Goal: Task Accomplishment & Management: Use online tool/utility

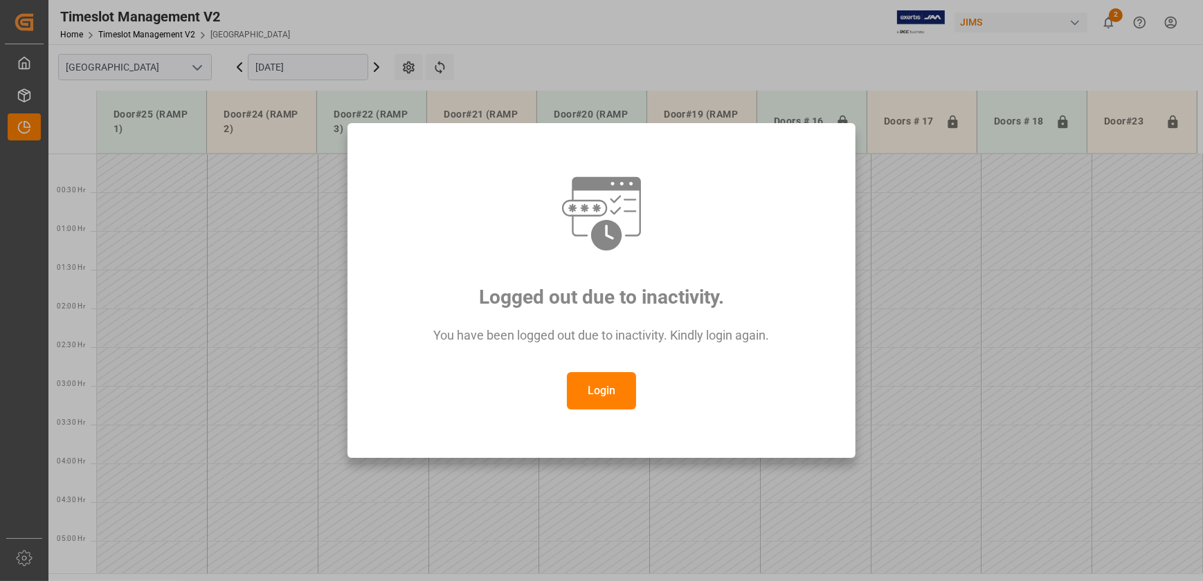
scroll to position [417, 0]
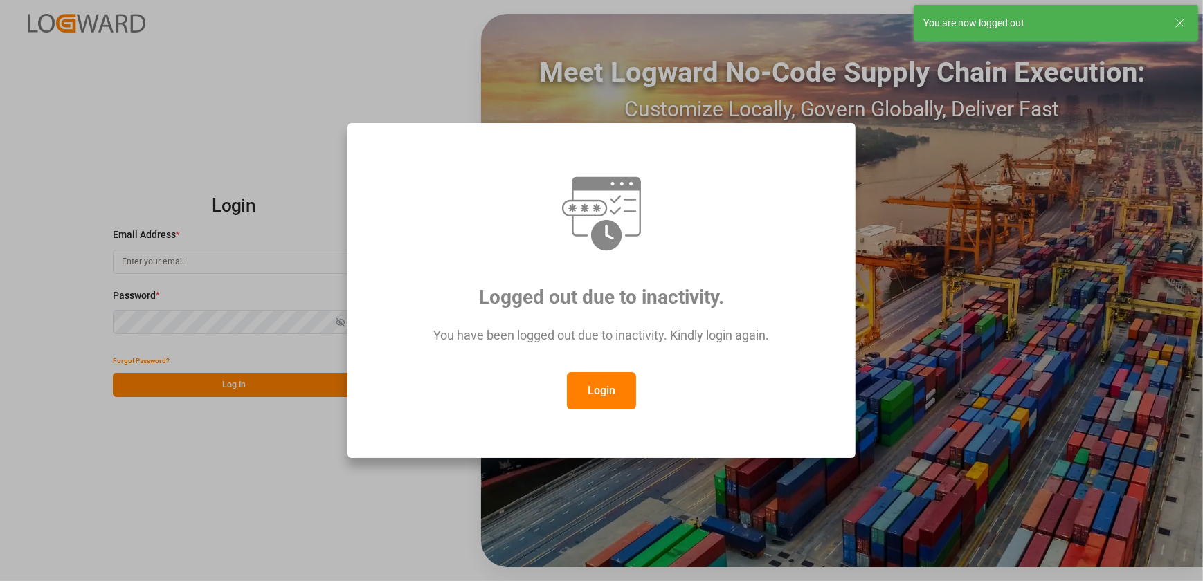
click at [623, 381] on button "Login" at bounding box center [601, 390] width 69 height 37
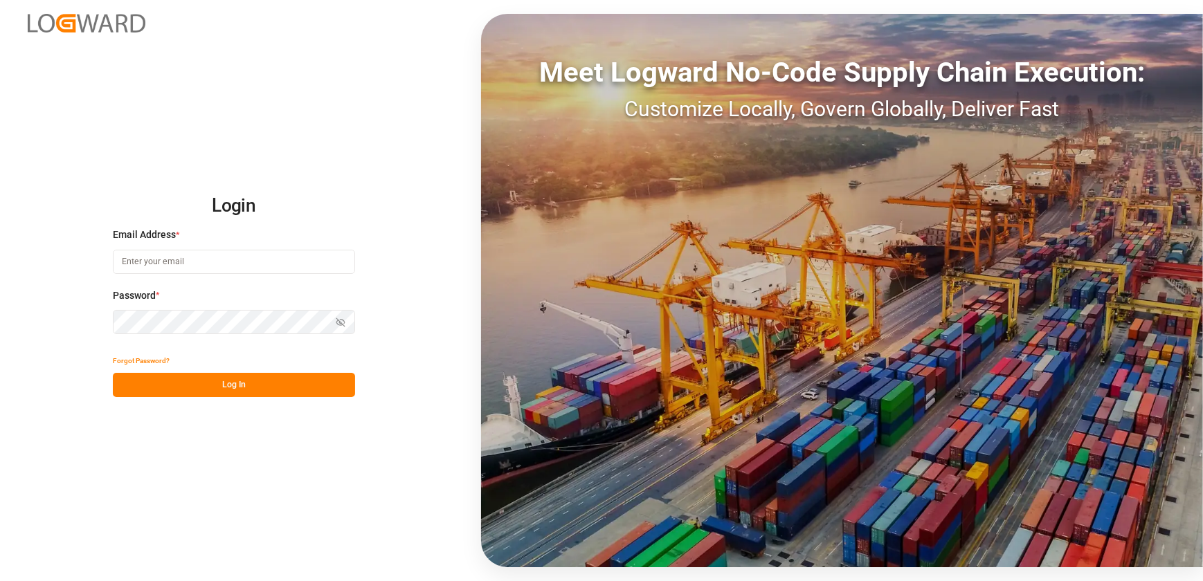
click at [152, 255] on input at bounding box center [234, 262] width 242 height 24
type input "[EMAIL_ADDRESS][DOMAIN_NAME]"
click at [193, 382] on button "Log In" at bounding box center [234, 385] width 242 height 24
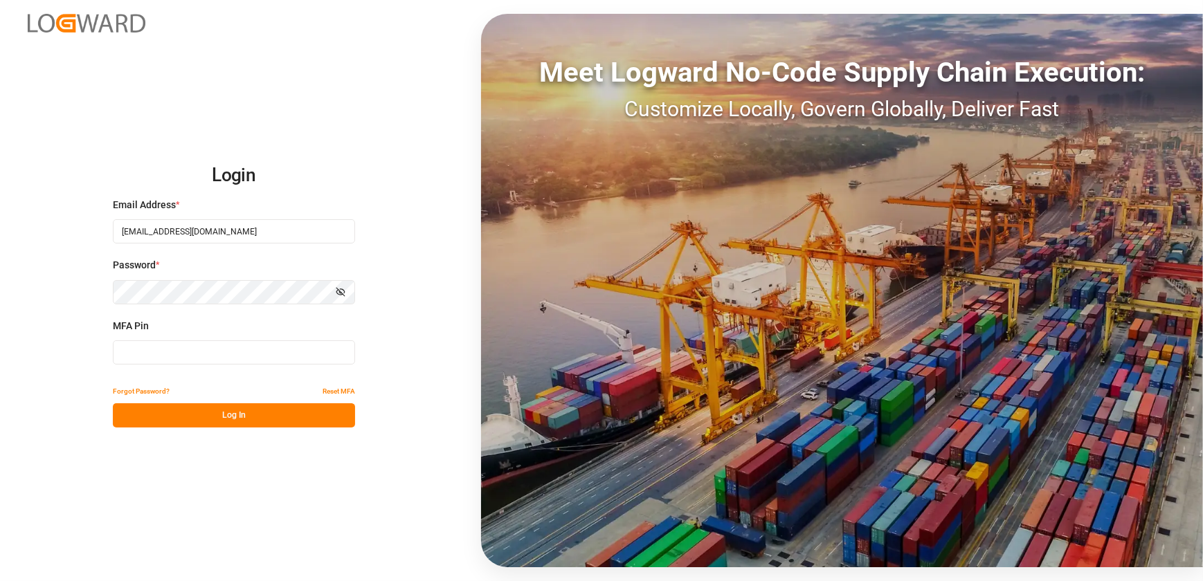
click at [144, 352] on input at bounding box center [234, 353] width 242 height 24
type input "000481"
click at [203, 415] on button "Log In" at bounding box center [234, 416] width 242 height 24
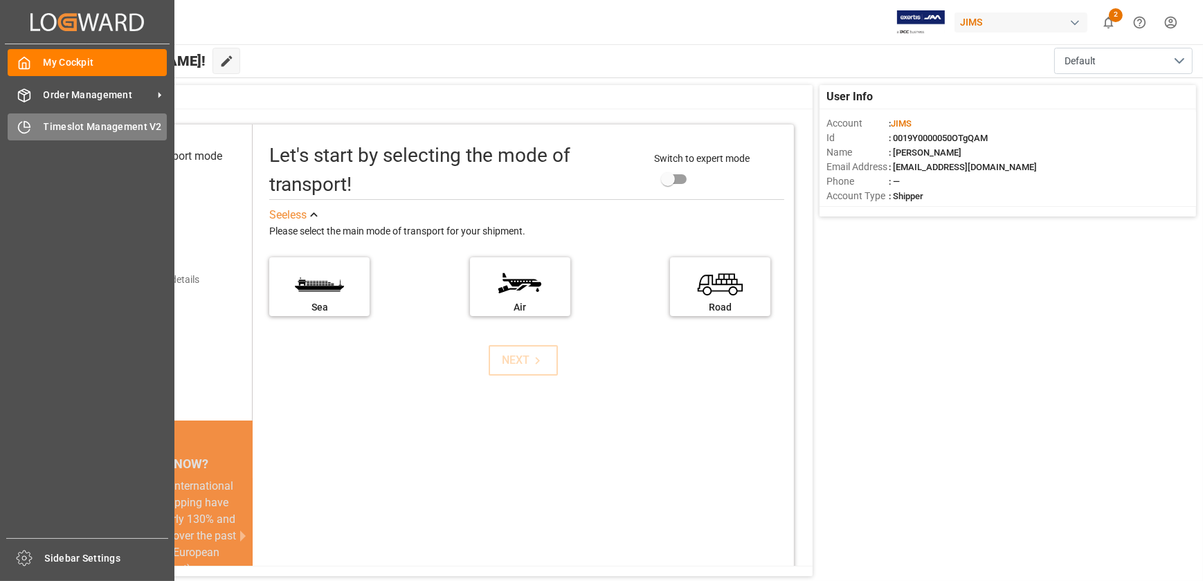
click at [34, 125] on div "Timeslot Management V2 Timeslot Management V2" at bounding box center [87, 127] width 159 height 27
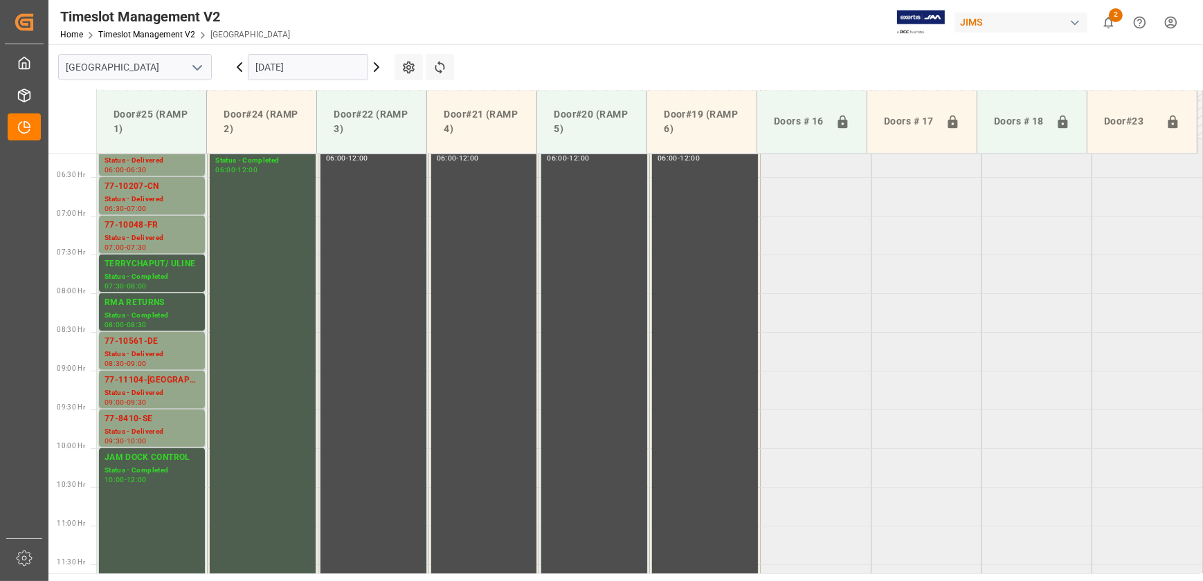
scroll to position [446, 0]
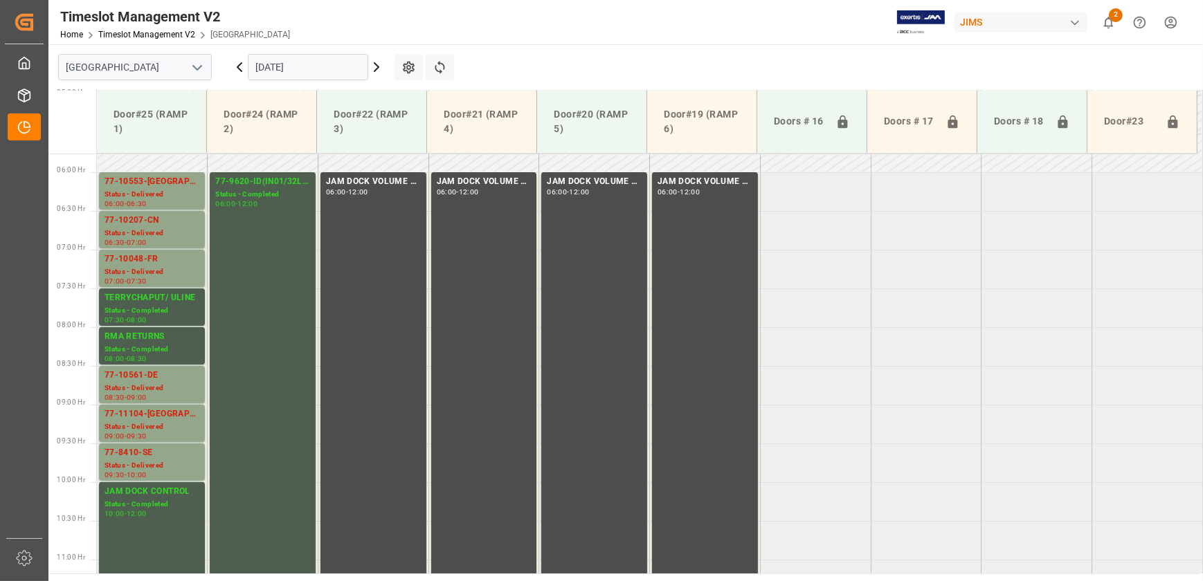
click at [379, 66] on icon at bounding box center [376, 67] width 17 height 17
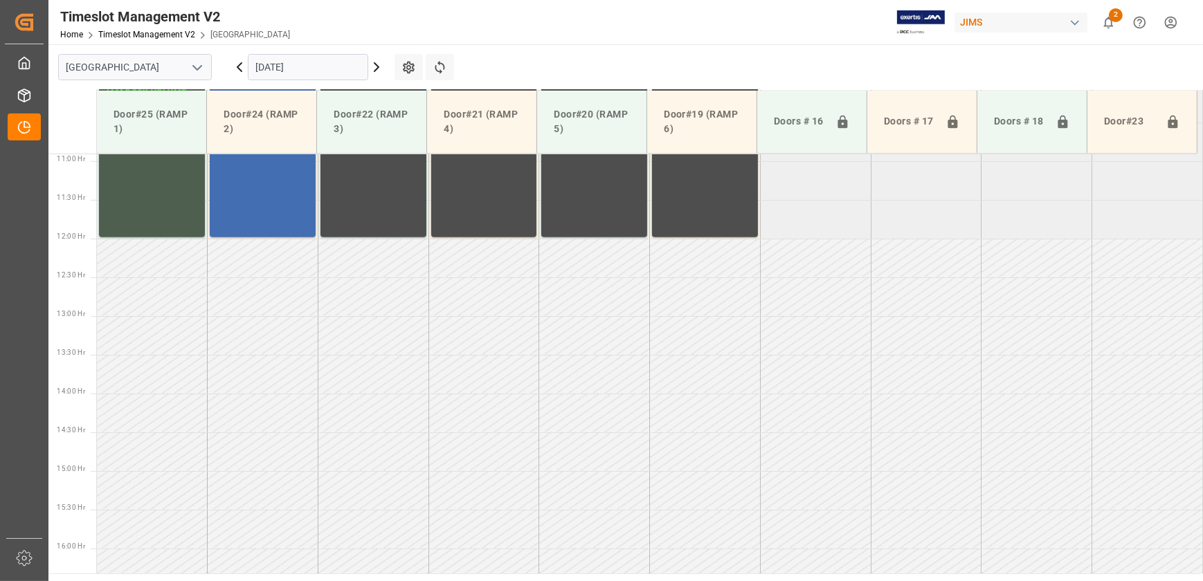
scroll to position [635, 0]
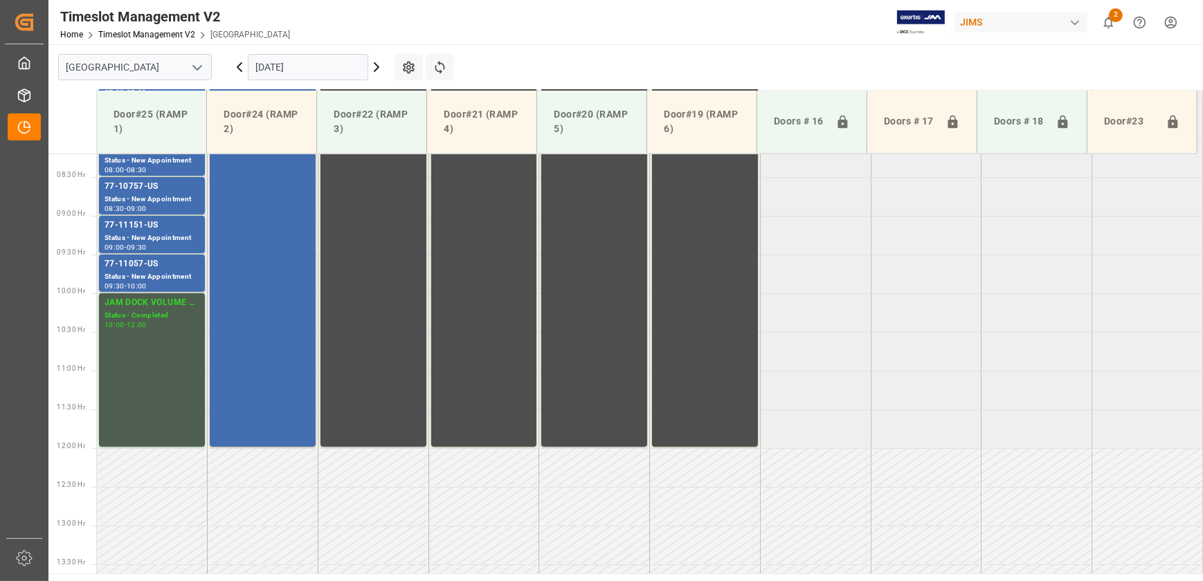
click at [372, 70] on icon at bounding box center [376, 67] width 17 height 17
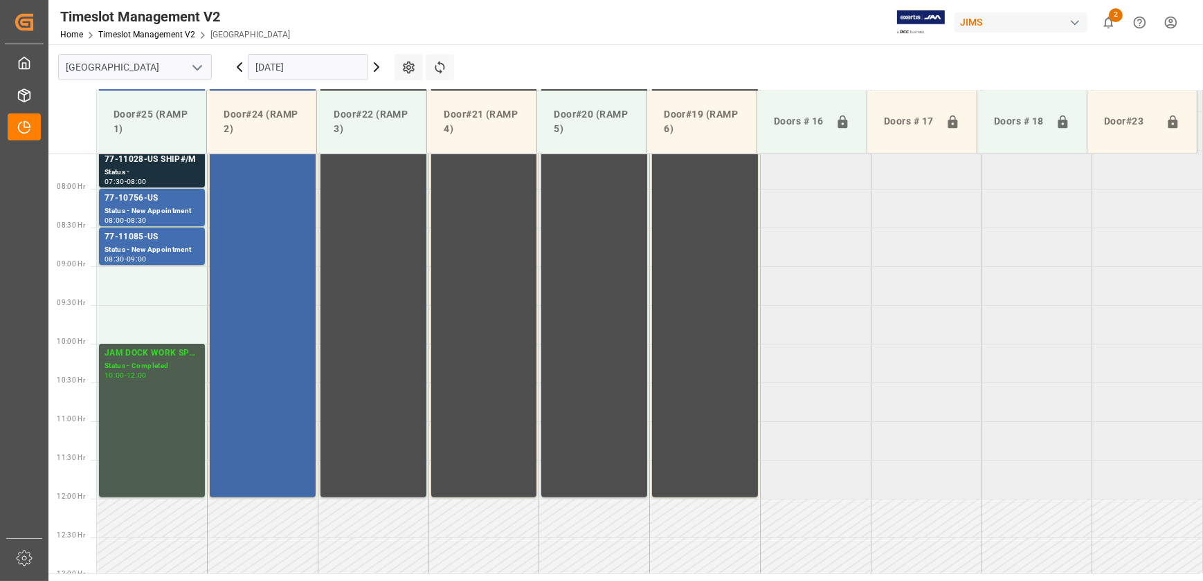
scroll to position [446, 0]
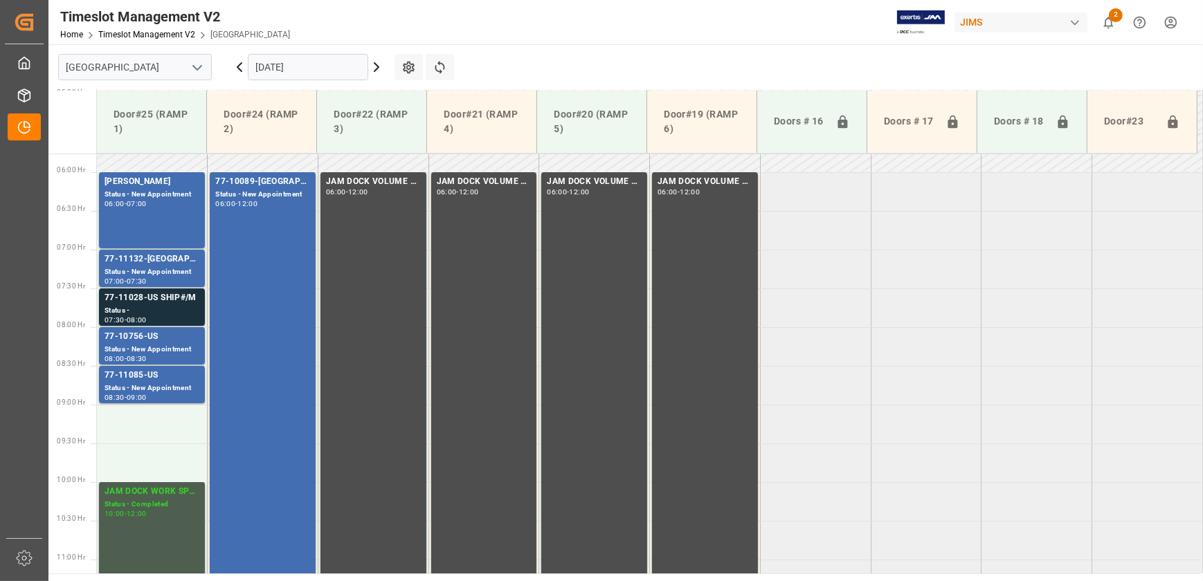
click at [378, 68] on icon at bounding box center [377, 67] width 4 height 8
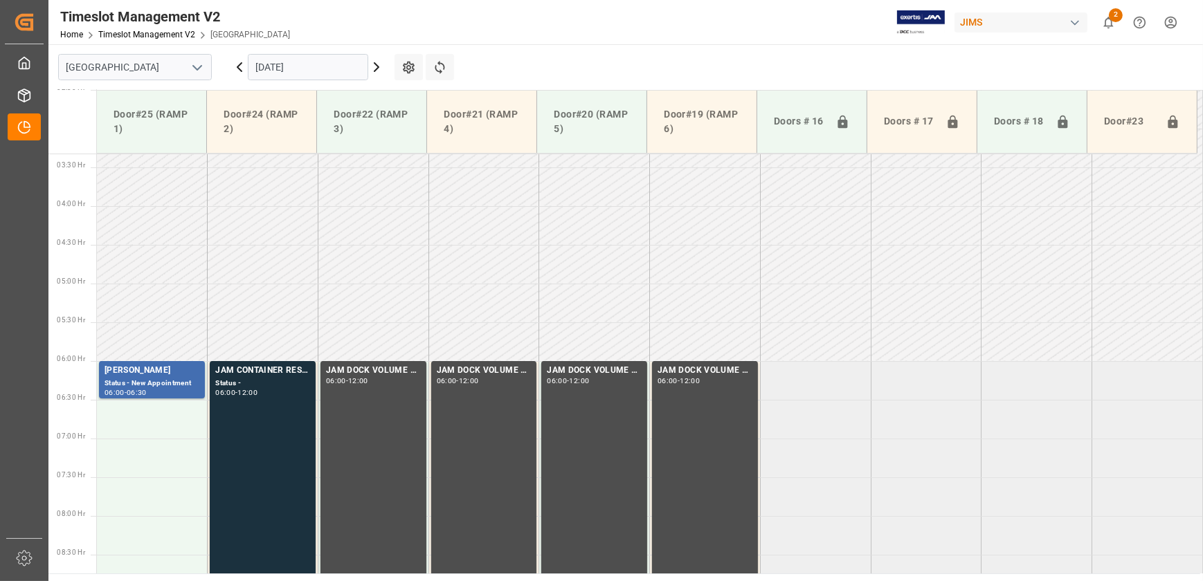
scroll to position [258, 0]
click at [240, 65] on icon at bounding box center [239, 67] width 17 height 17
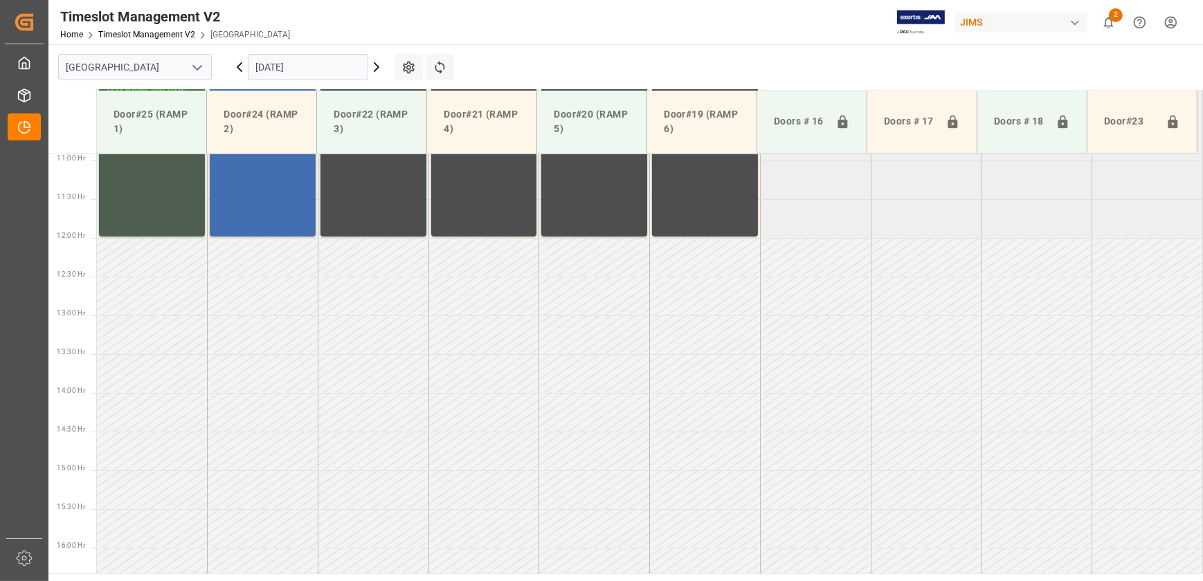
scroll to position [1035, 0]
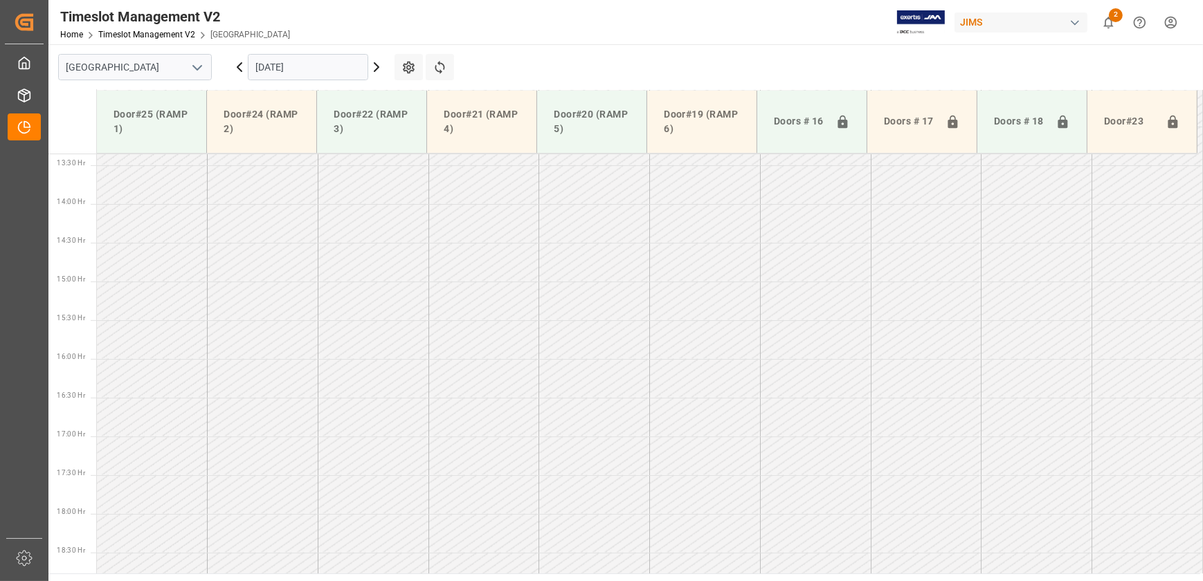
click at [242, 65] on icon at bounding box center [239, 67] width 17 height 17
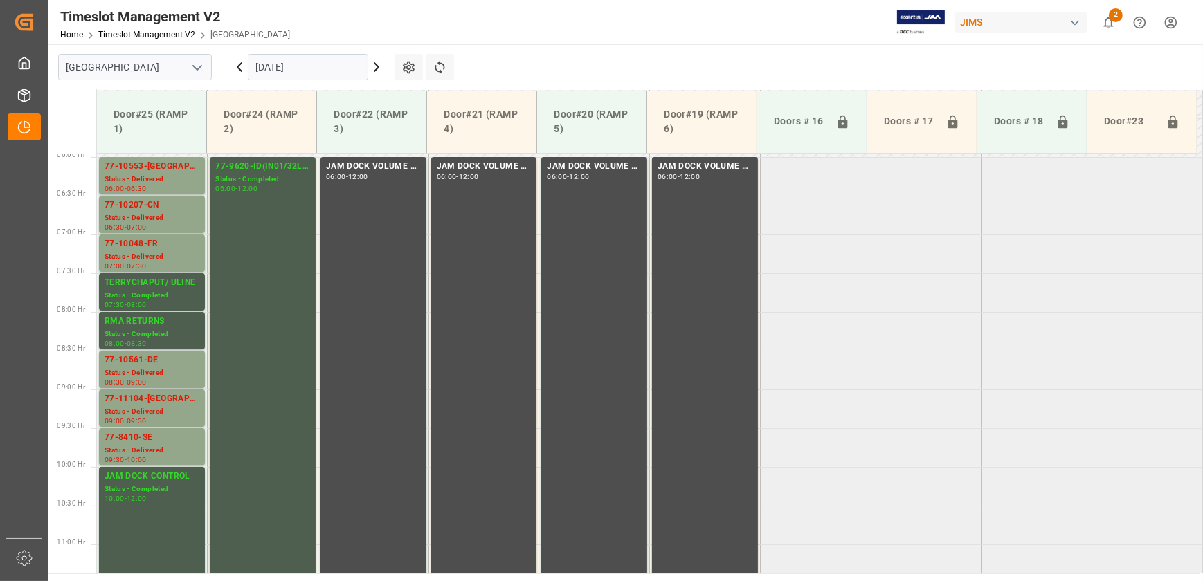
scroll to position [273, 0]
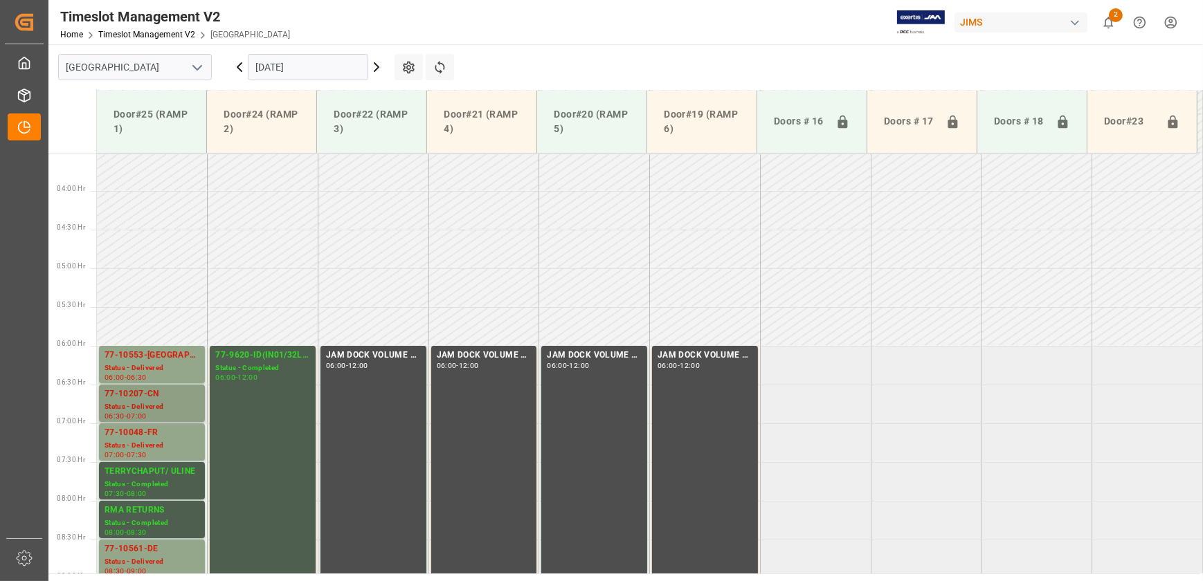
click at [153, 401] on div "77-10207-CN" at bounding box center [152, 395] width 95 height 14
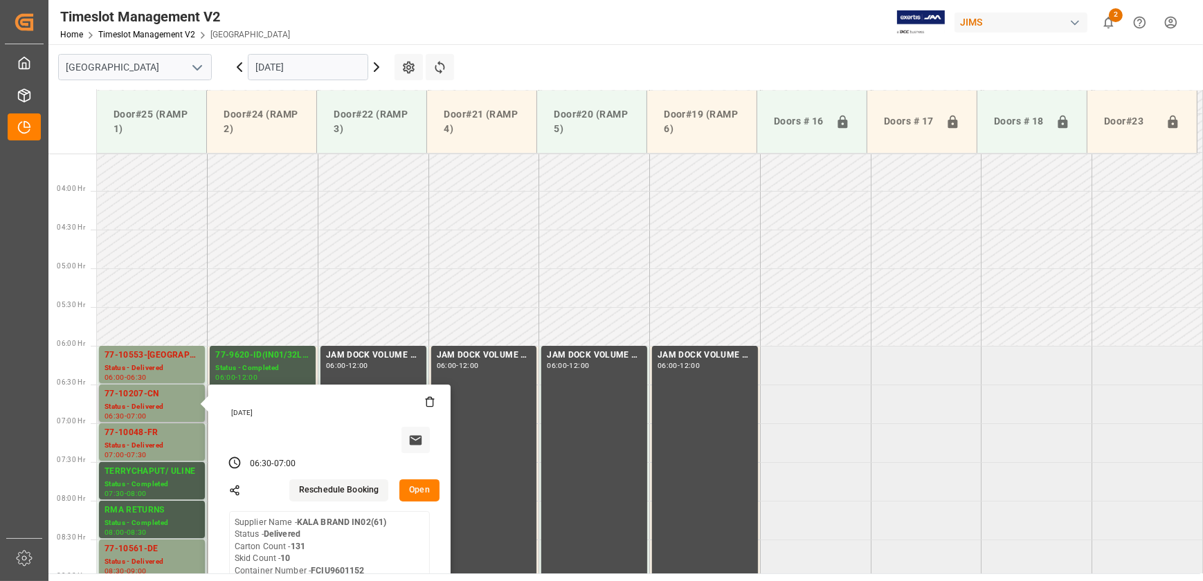
click at [438, 492] on button "Open" at bounding box center [419, 491] width 40 height 22
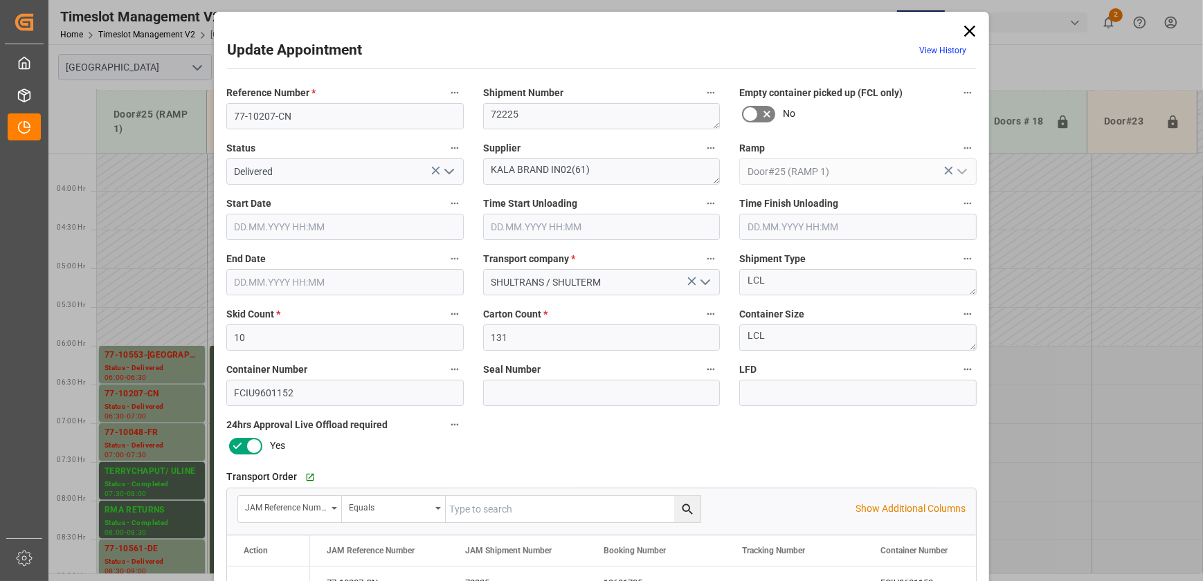
type input "[DATE] 06:30"
type input "[DATE] 10:15"
type input "[DATE] 07:00"
type input "[DATE] 11:38"
click at [972, 29] on icon at bounding box center [969, 30] width 19 height 19
